Goal: Check status: Check status

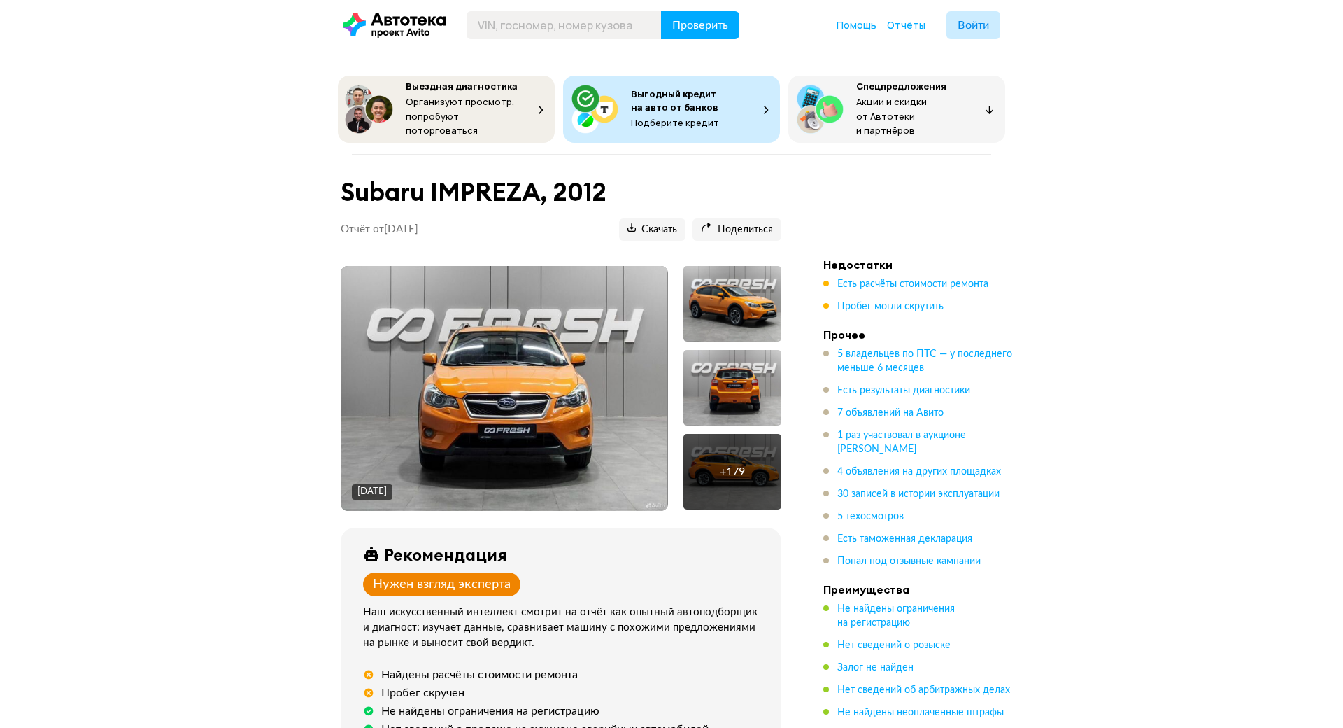
click at [710, 456] on div "+ 179" at bounding box center [733, 472] width 98 height 76
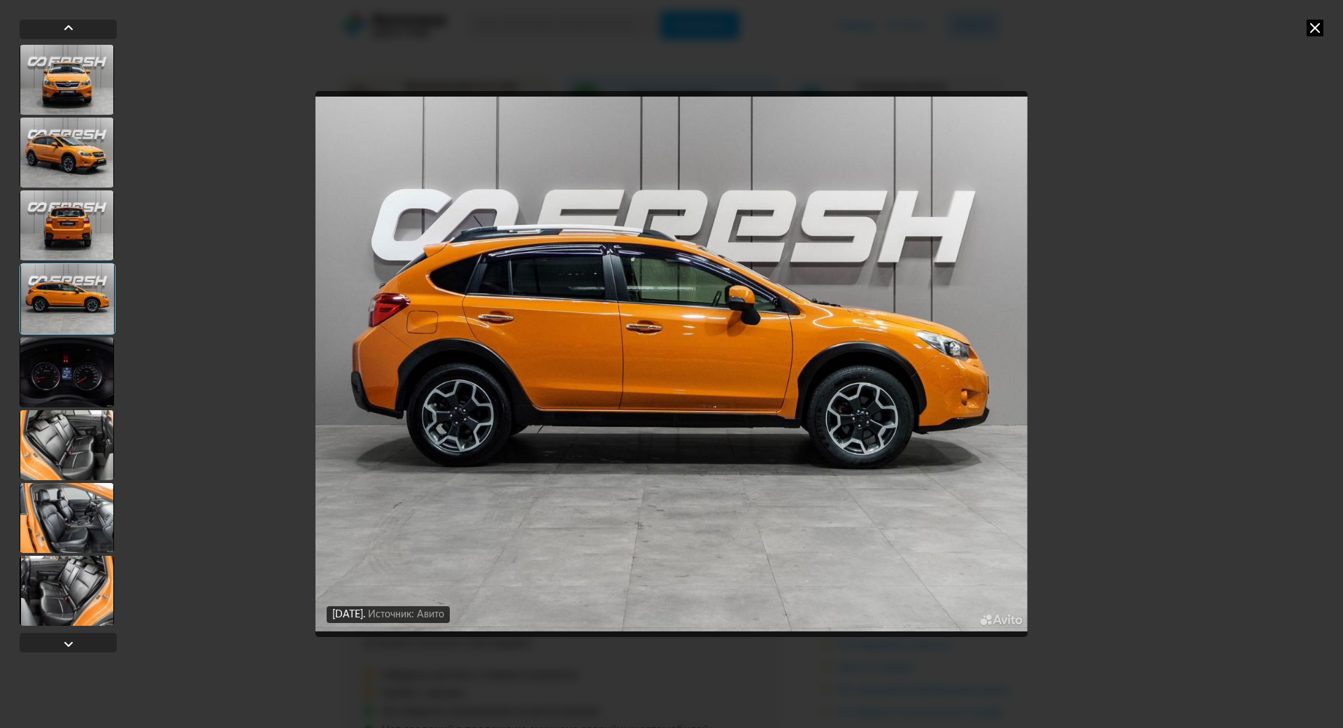
click at [83, 83] on div at bounding box center [67, 80] width 94 height 70
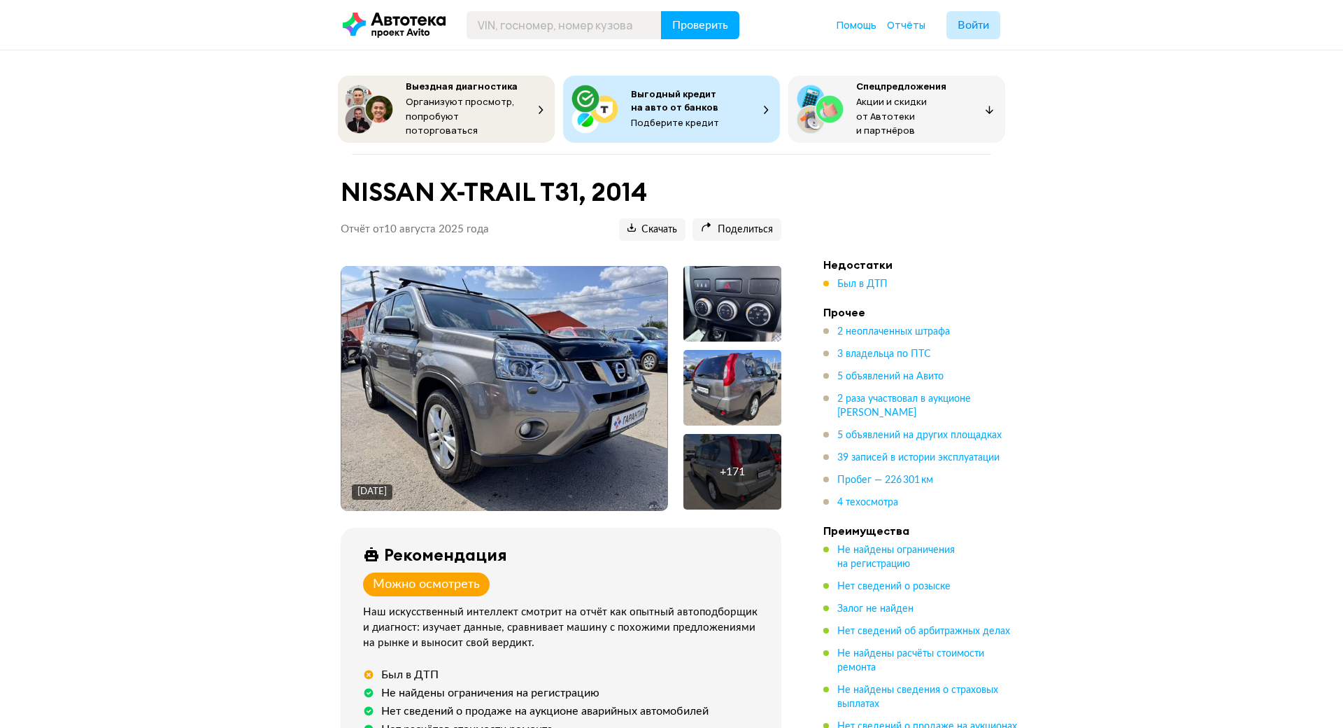
click at [728, 472] on div "+ 171" at bounding box center [732, 472] width 25 height 14
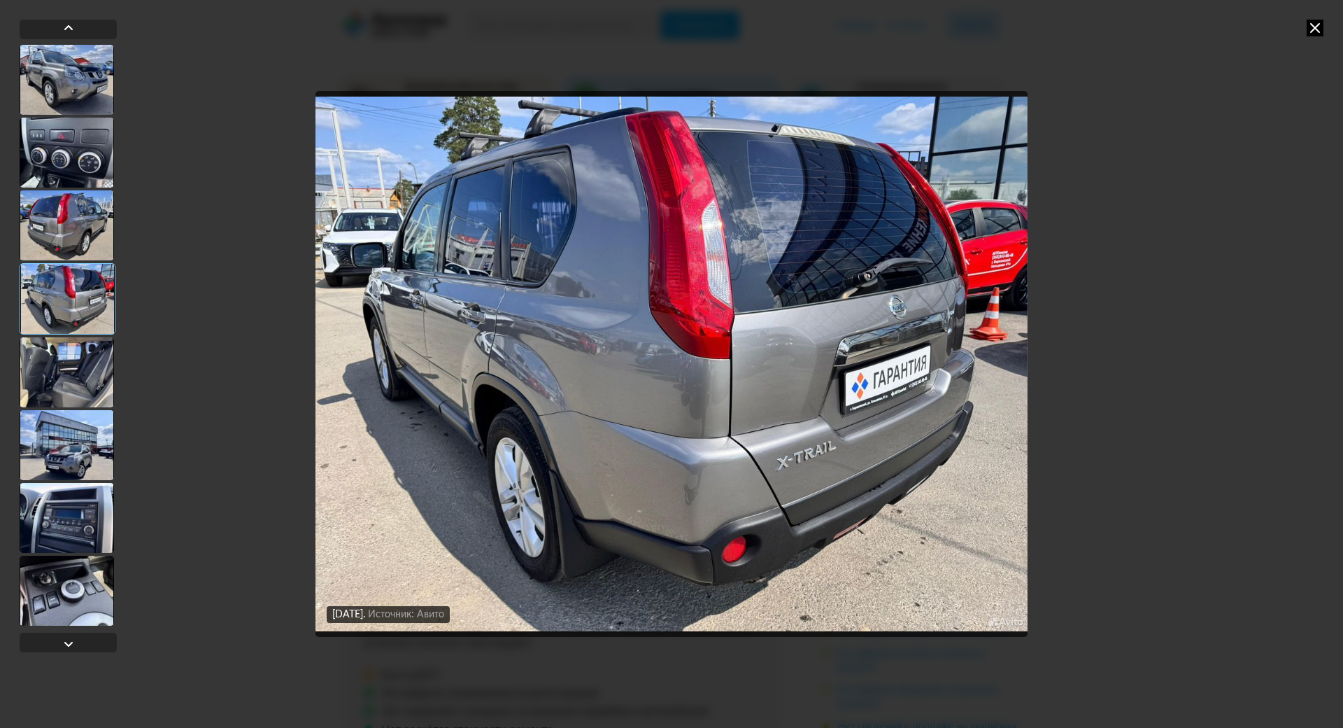
click at [74, 388] on div at bounding box center [67, 372] width 94 height 70
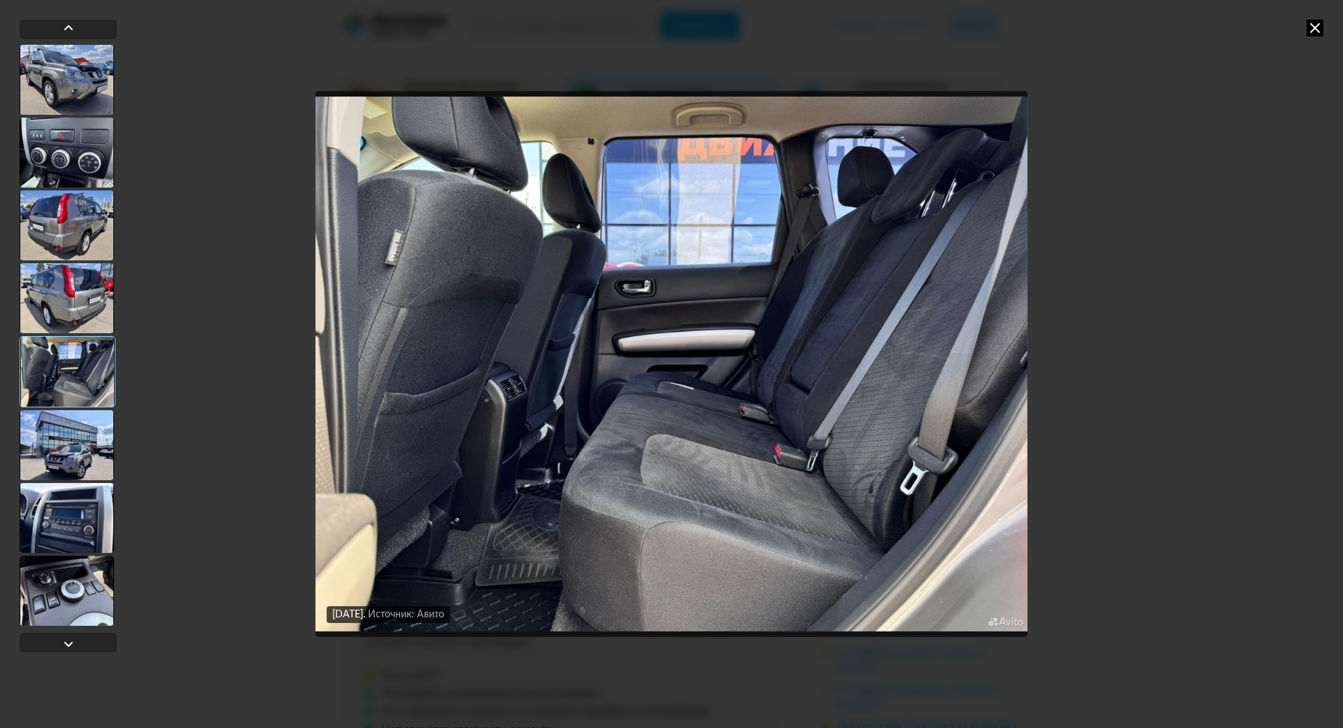
click at [76, 110] on div at bounding box center [67, 80] width 94 height 70
